Goal: Task Accomplishment & Management: Use online tool/utility

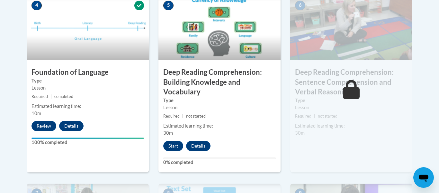
scroll to position [397, 0]
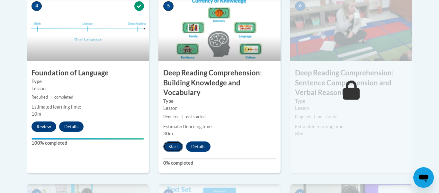
click at [180, 150] on button "Start" at bounding box center [173, 146] width 20 height 10
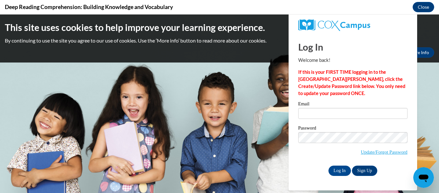
scroll to position [0, 0]
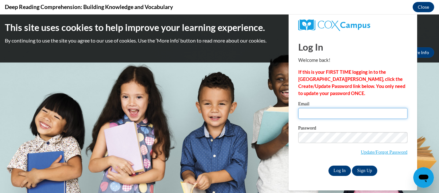
type input "[EMAIL_ADDRESS][DOMAIN_NAME]"
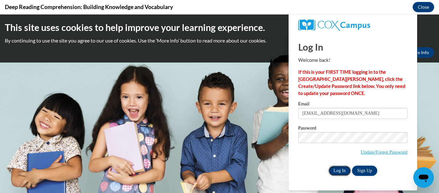
click at [337, 170] on input "Log In" at bounding box center [340, 170] width 23 height 10
